Goal: Task Accomplishment & Management: Manage account settings

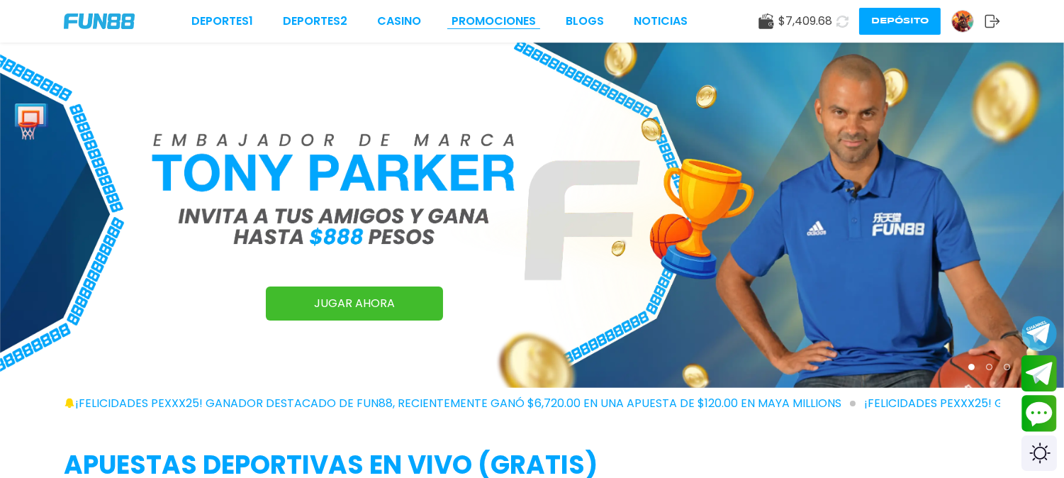
click at [530, 17] on link "Promociones" at bounding box center [493, 21] width 84 height 17
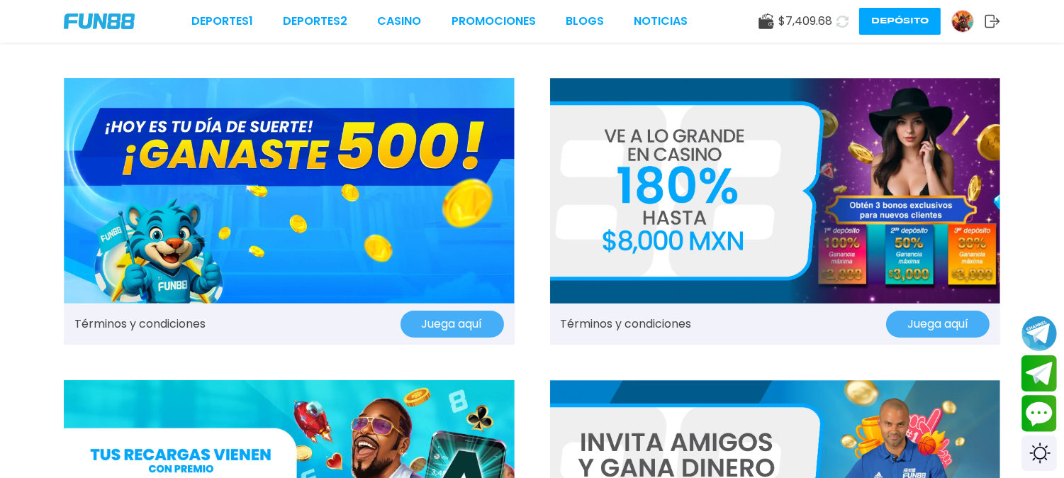
click at [773, 23] on use at bounding box center [765, 21] width 15 height 16
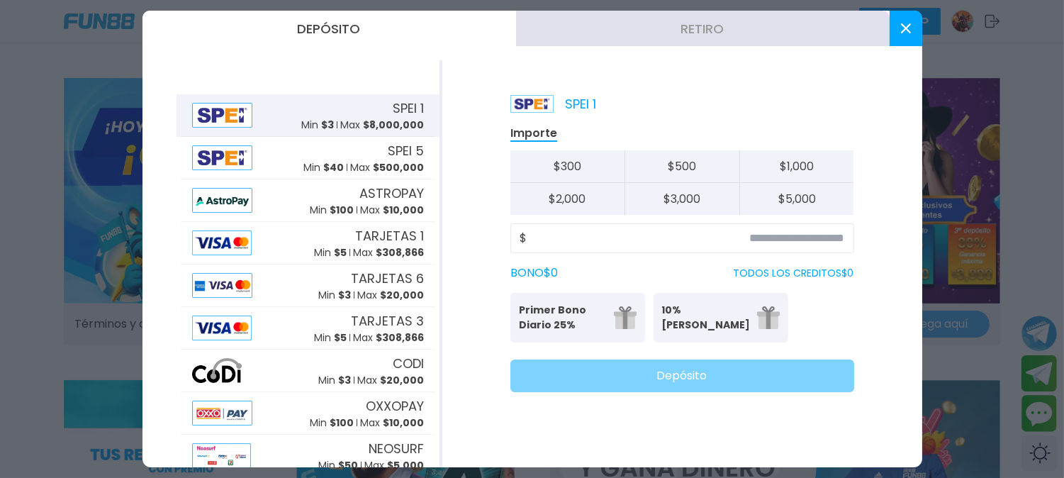
click at [689, 45] on button "Retiro" at bounding box center [702, 28] width 373 height 35
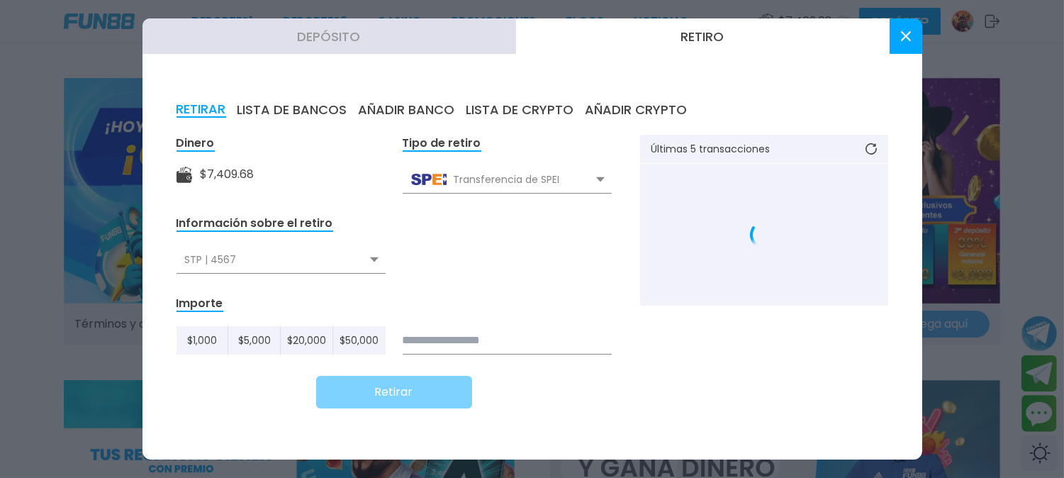
click at [406, 103] on div "RETIRAR LISTA DE BANCOS AÑADIR BANCO LISTA DE CRYPTO AÑADIR CRYPTO Dinero $ 7,4…" at bounding box center [531, 263] width 779 height 391
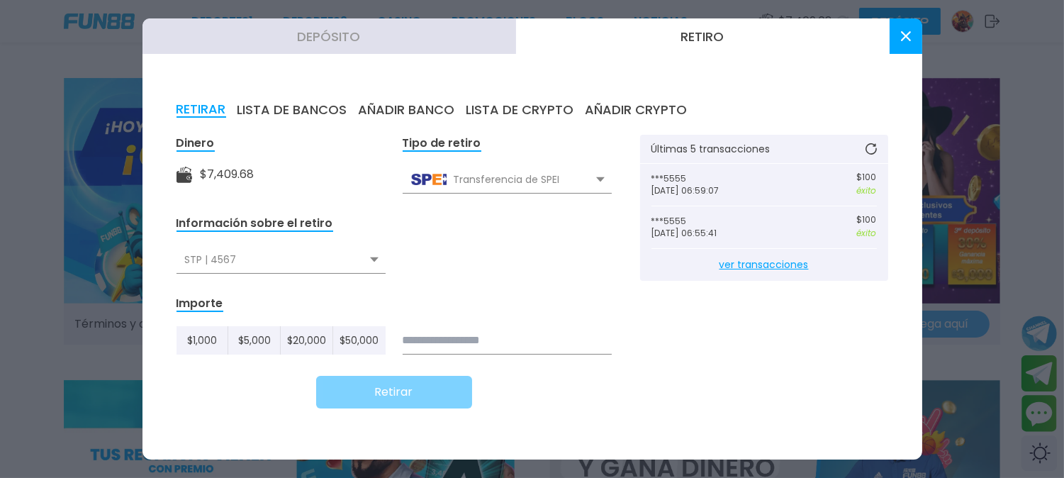
click at [404, 114] on button "AÑADIR BANCO" at bounding box center [407, 110] width 96 height 16
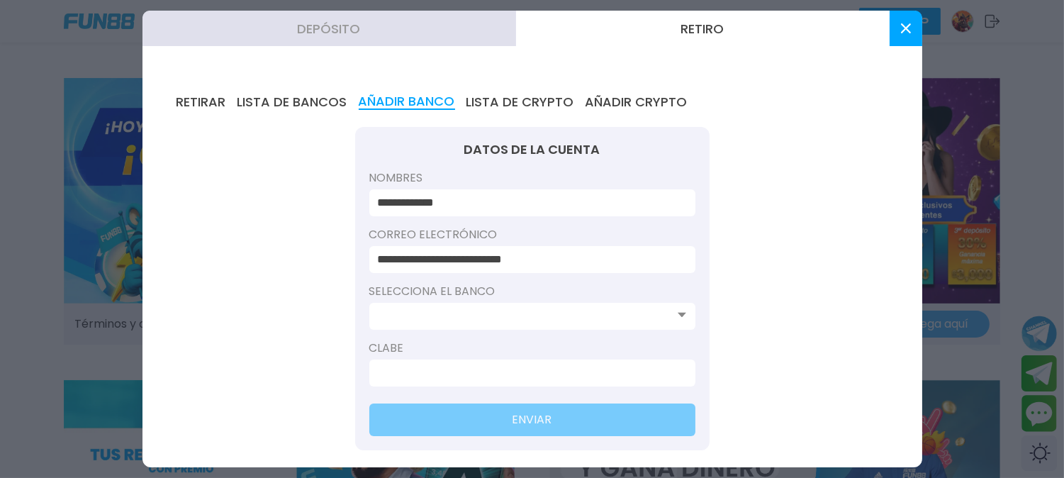
drag, startPoint x: 571, startPoint y: 317, endPoint x: 568, endPoint y: 308, distance: 9.0
click at [570, 315] on div "Selecciona el banco" at bounding box center [532, 311] width 326 height 57
click at [564, 303] on div at bounding box center [532, 316] width 326 height 27
click at [563, 308] on input at bounding box center [528, 316] width 300 height 17
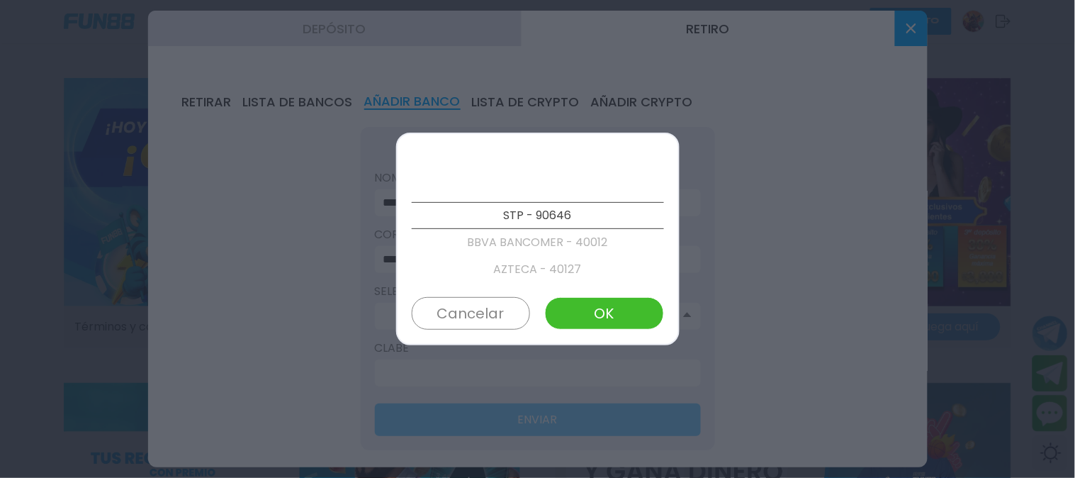
click at [567, 267] on p "AZTECA - 40127" at bounding box center [538, 269] width 252 height 27
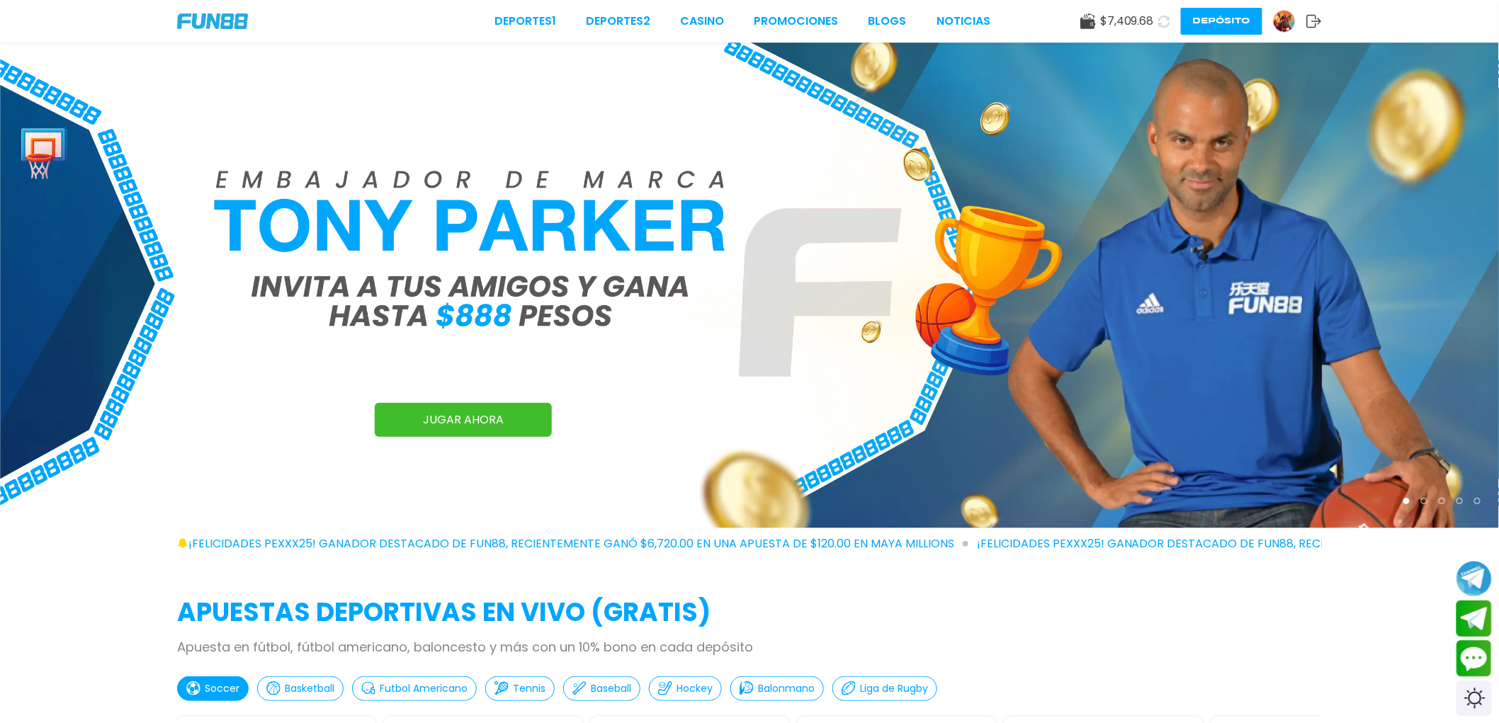
click at [1312, 19] on icon at bounding box center [1315, 21] width 16 height 14
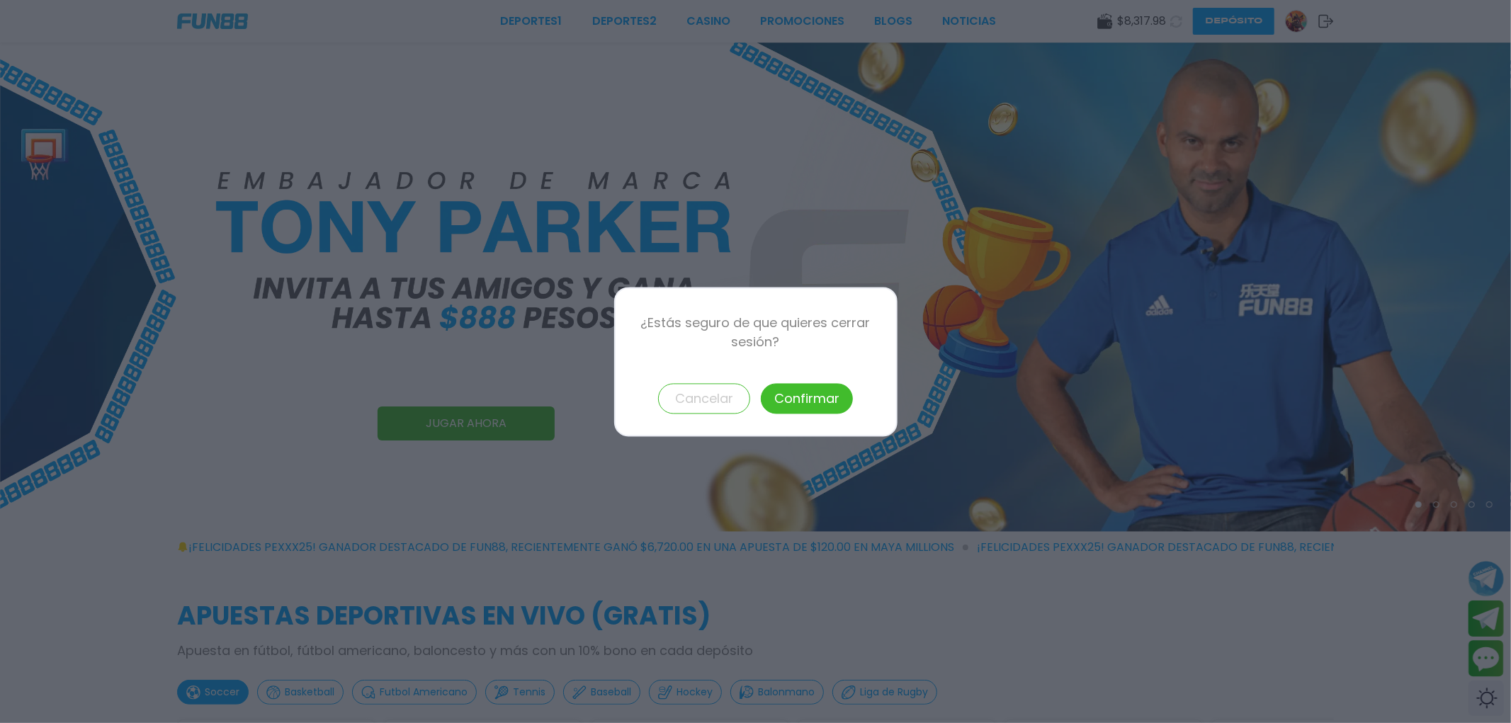
click at [779, 393] on button "Confirmar" at bounding box center [807, 398] width 92 height 30
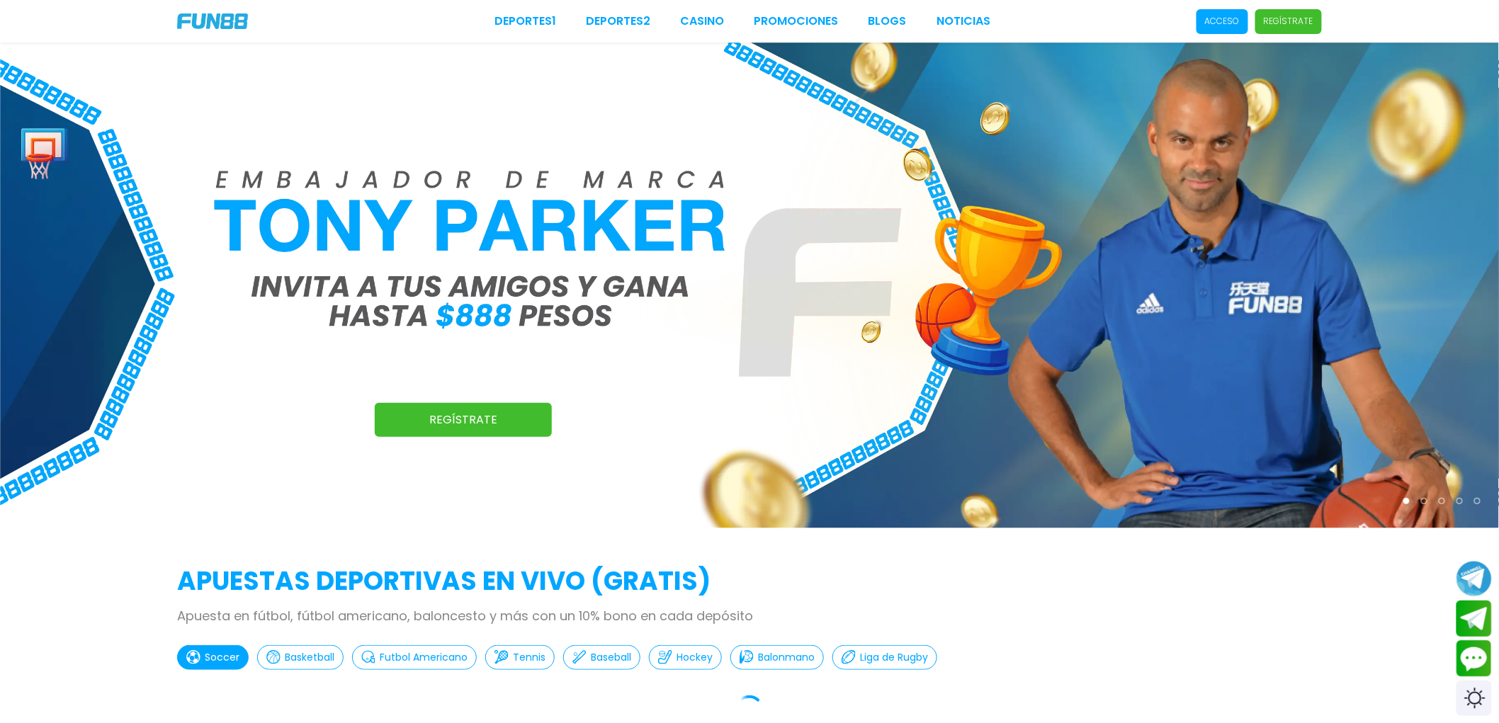
click at [1240, 20] on p "Acceso" at bounding box center [1222, 21] width 35 height 13
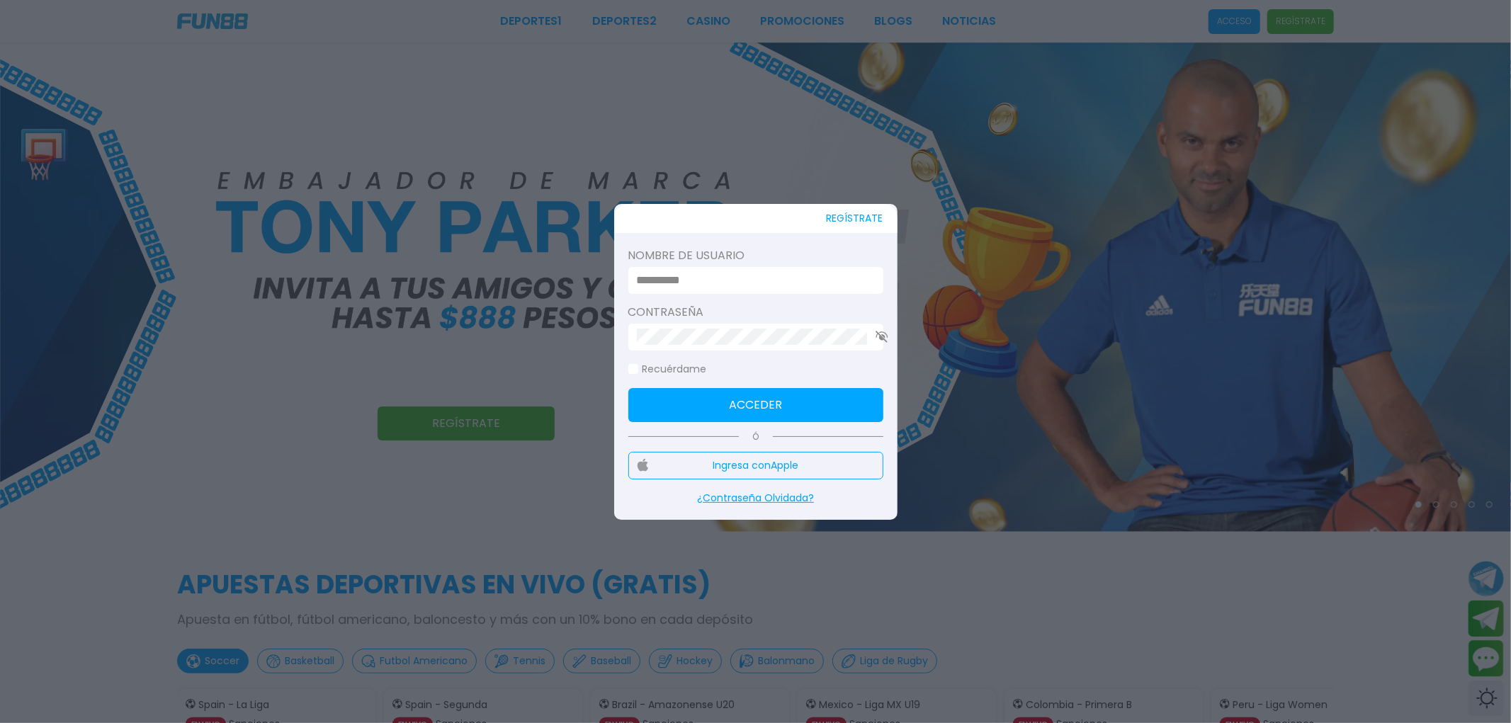
click at [784, 275] on div at bounding box center [755, 280] width 255 height 27
drag, startPoint x: 782, startPoint y: 306, endPoint x: 786, endPoint y: 277, distance: 29.4
click at [783, 294] on form "Nombre de usuario Contraseña Recuérdame Acceder" at bounding box center [755, 334] width 255 height 175
drag, startPoint x: 789, startPoint y: 267, endPoint x: 784, endPoint y: 283, distance: 17.0
click at [788, 304] on div "Nombre de usuario" at bounding box center [755, 327] width 255 height 47
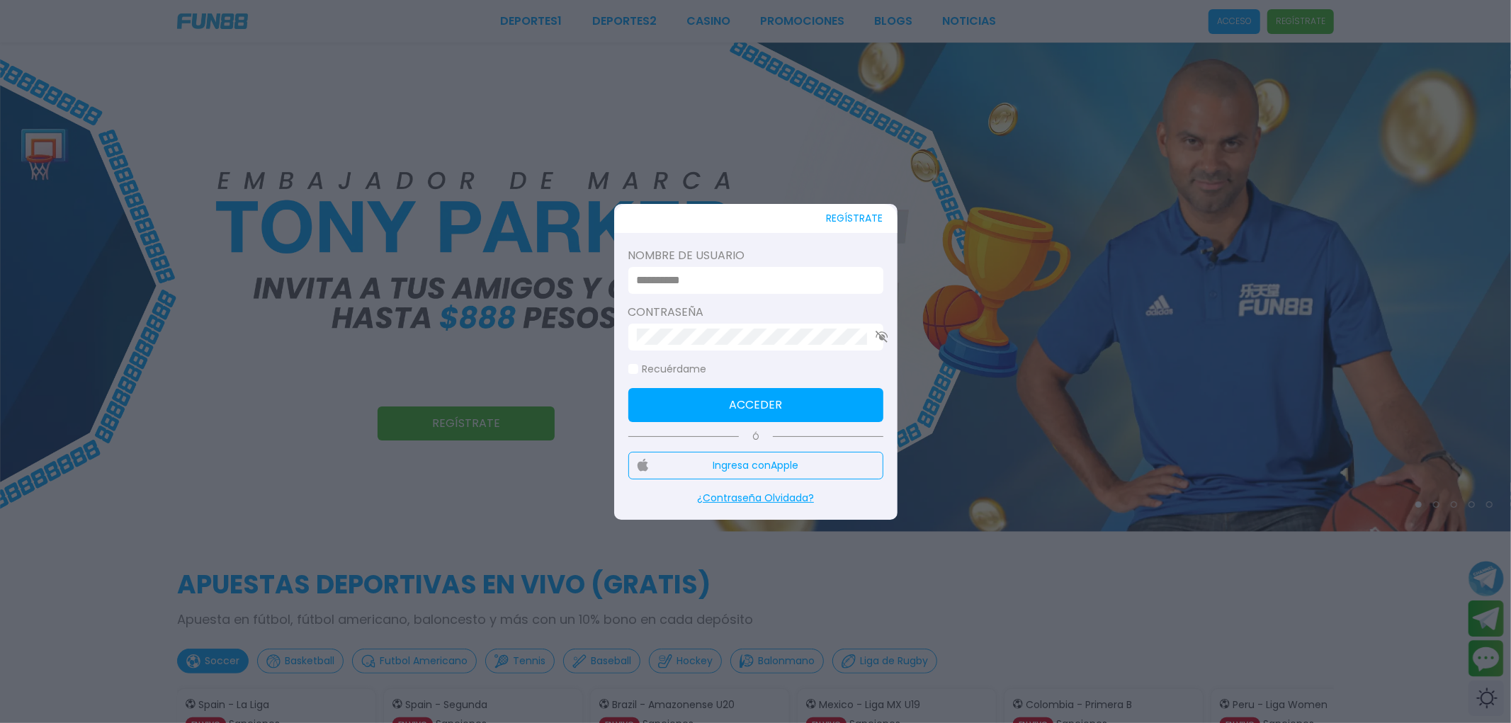
click at [784, 289] on input at bounding box center [752, 280] width 230 height 17
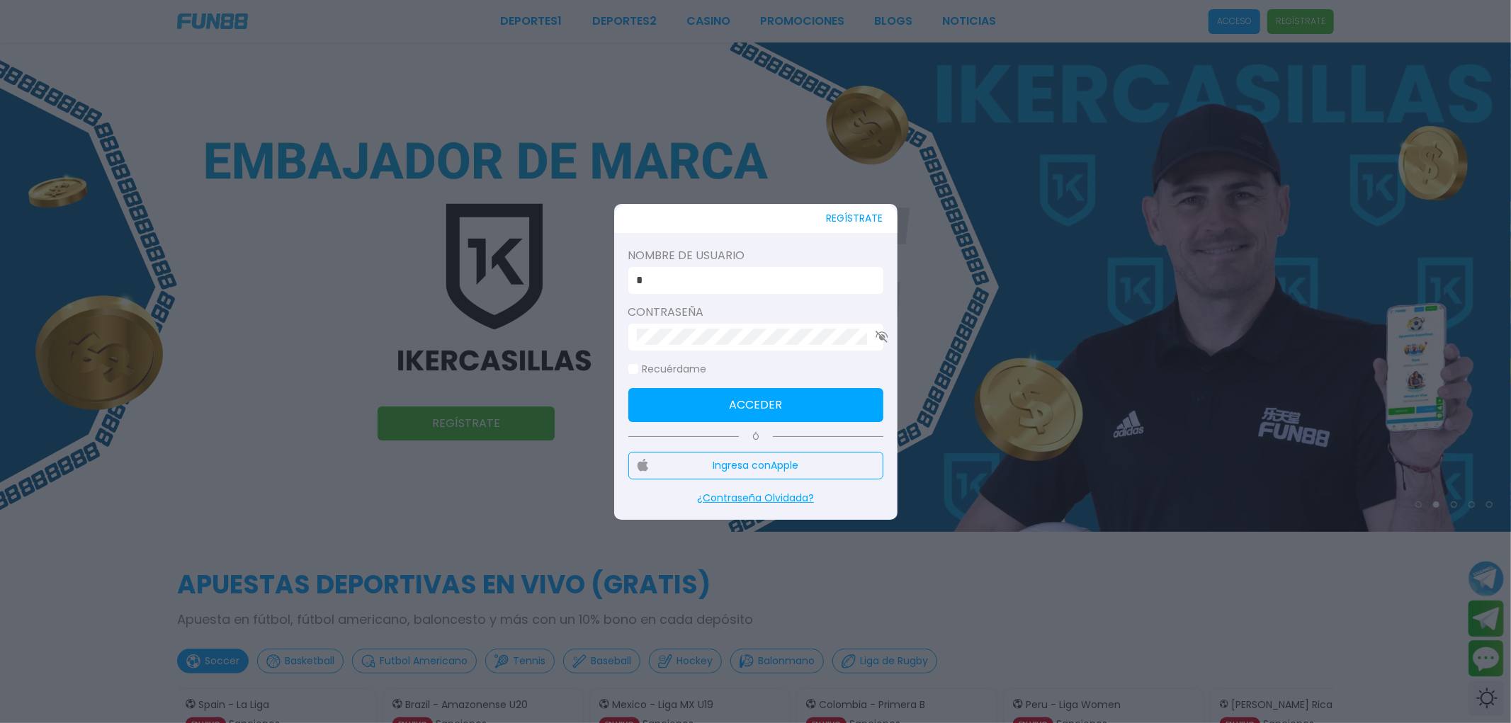
type input "******"
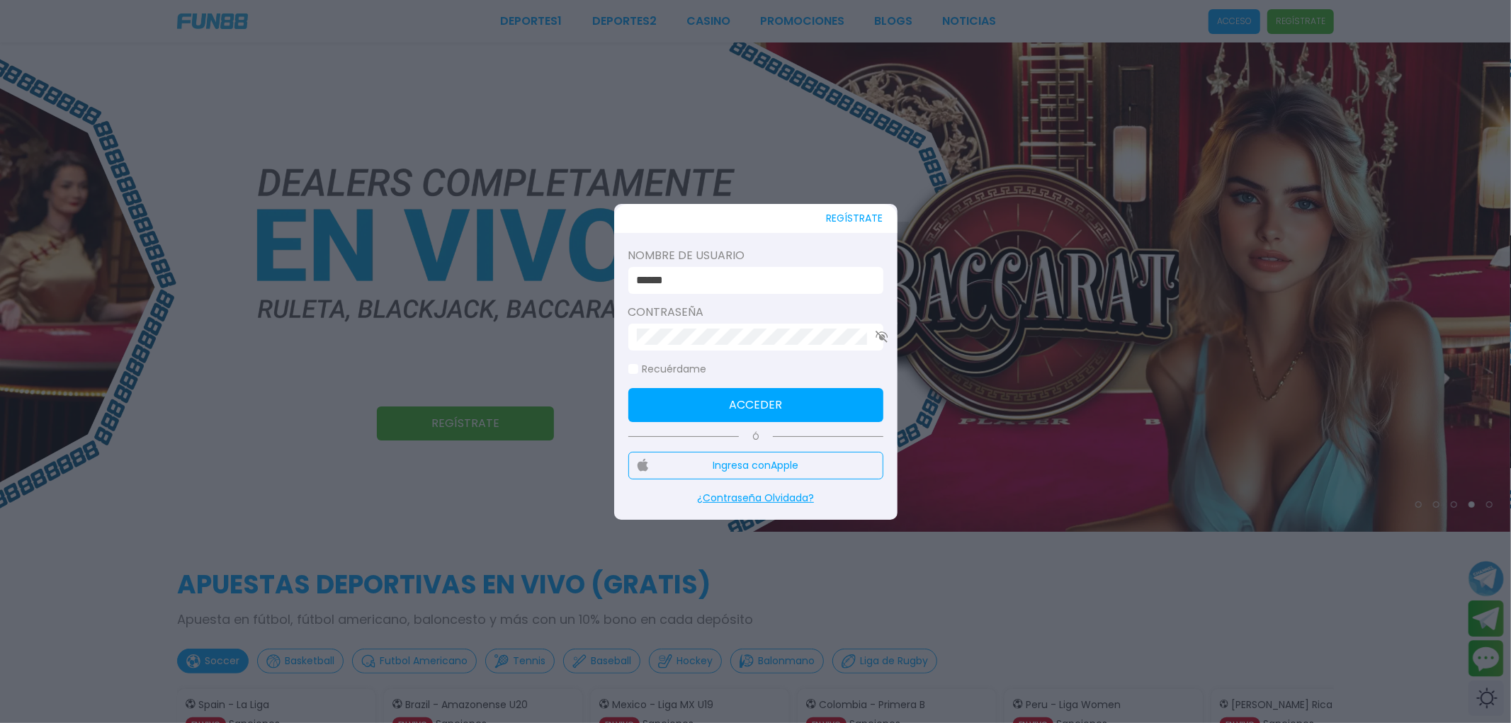
click at [876, 337] on icon "button" at bounding box center [882, 337] width 13 height 12
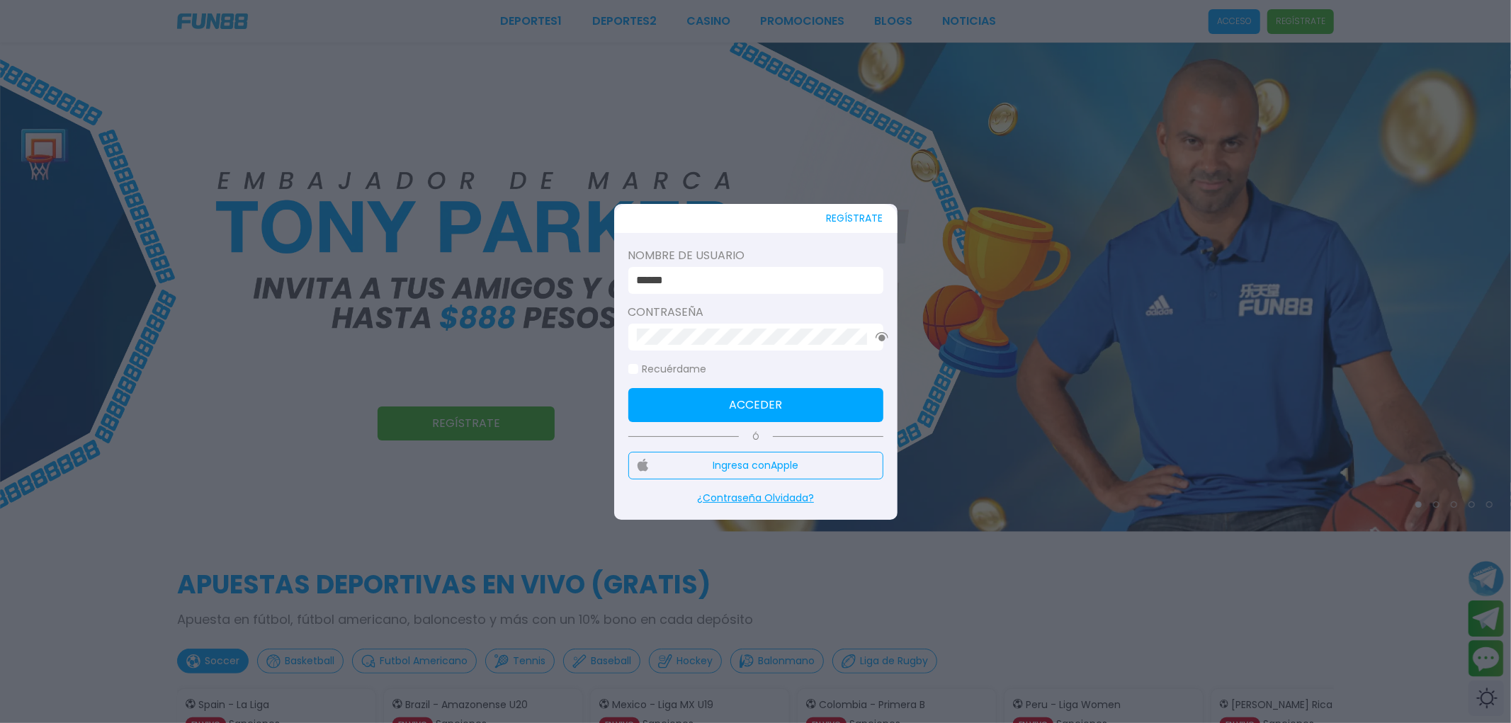
click button "Acceder" at bounding box center [755, 405] width 255 height 34
